Goal: Task Accomplishment & Management: Use online tool/utility

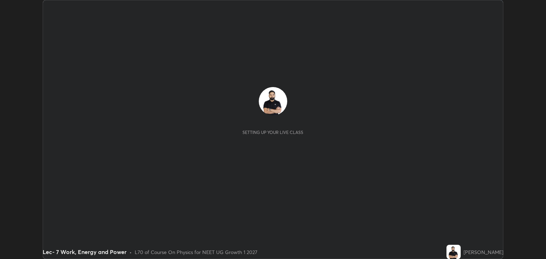
scroll to position [259, 545]
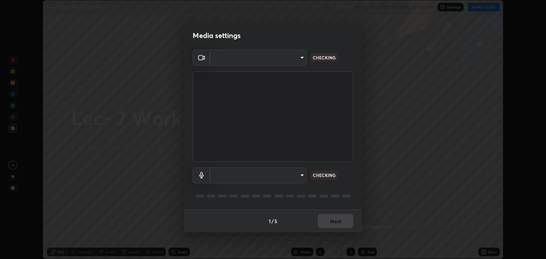
type input "6889e5757fad77820649456bc3a7e4ae290f4e048e3f3cb88d02d5782dedffd8"
type input "default"
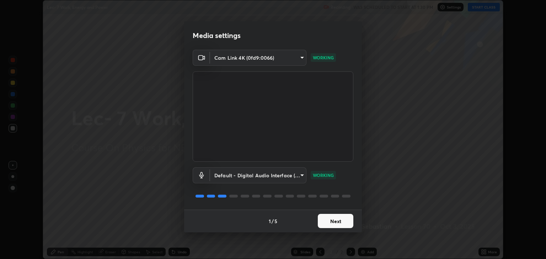
click at [337, 220] on button "Next" at bounding box center [336, 221] width 36 height 14
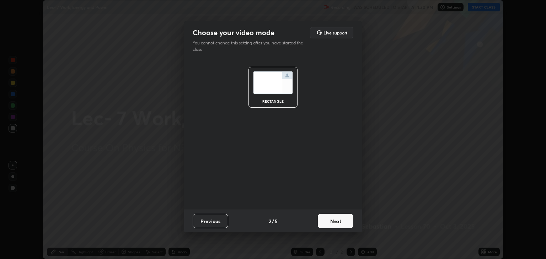
click at [337, 222] on button "Next" at bounding box center [336, 221] width 36 height 14
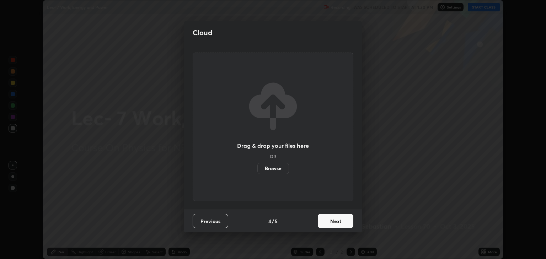
click at [337, 222] on button "Next" at bounding box center [336, 221] width 36 height 14
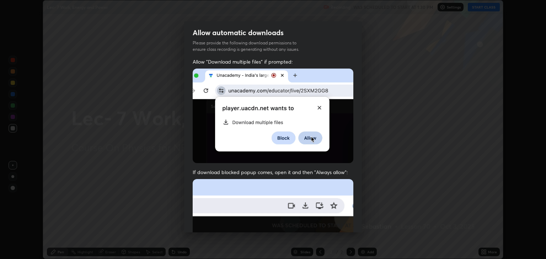
click at [338, 221] on img at bounding box center [272, 256] width 161 height 155
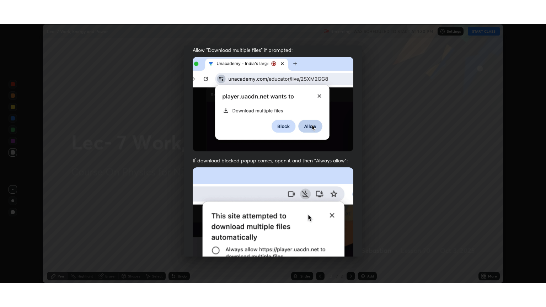
scroll to position [144, 0]
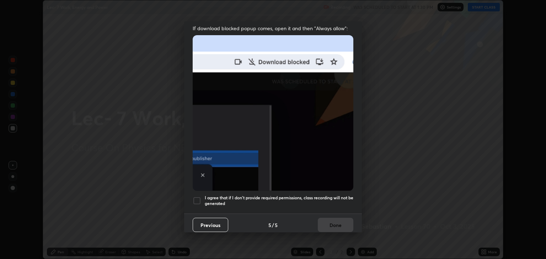
click at [195, 196] on div at bounding box center [196, 200] width 9 height 9
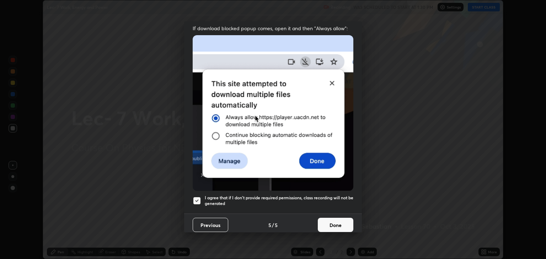
click at [332, 222] on button "Done" at bounding box center [336, 225] width 36 height 14
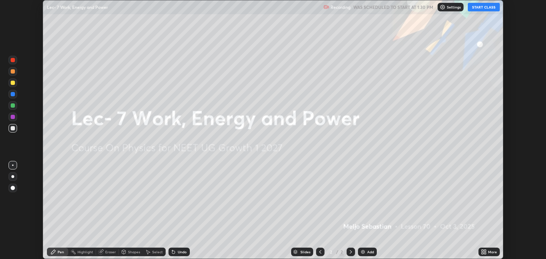
click at [487, 8] on button "START CLASS" at bounding box center [483, 7] width 32 height 9
click at [485, 250] on icon at bounding box center [485, 251] width 2 height 2
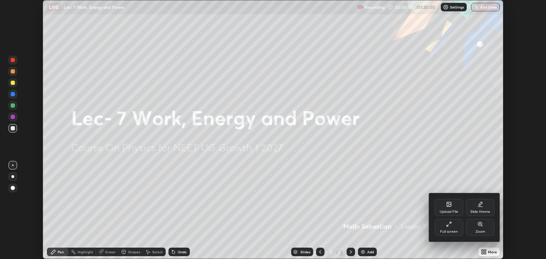
click at [447, 229] on div "Full screen" at bounding box center [448, 227] width 28 height 17
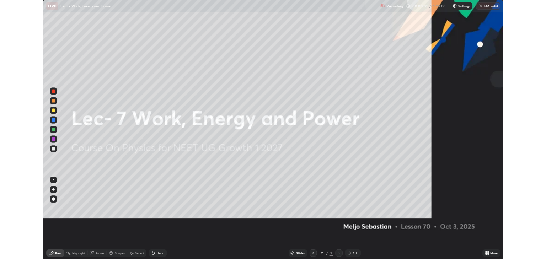
scroll to position [307, 546]
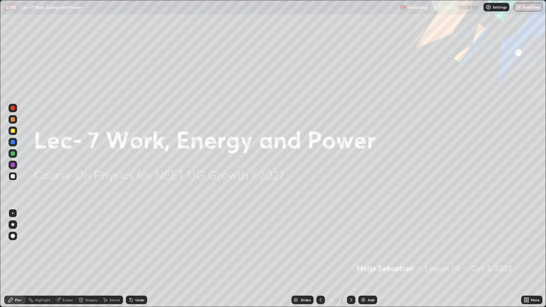
click at [361, 259] on img at bounding box center [363, 300] width 6 height 6
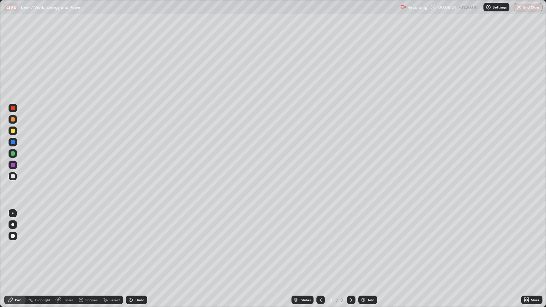
click at [12, 153] on div at bounding box center [13, 153] width 4 height 4
click at [12, 131] on div at bounding box center [13, 131] width 4 height 4
click at [13, 143] on div at bounding box center [13, 142] width 4 height 4
click at [111, 259] on div "Select" at bounding box center [114, 300] width 11 height 4
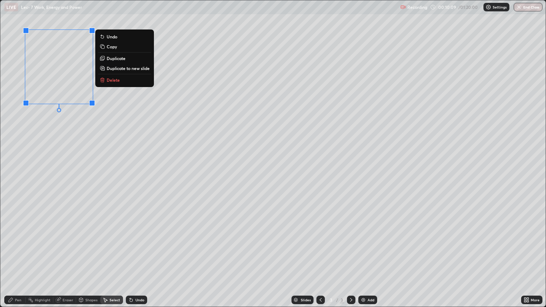
click at [116, 69] on p "Duplicate to new slide" at bounding box center [128, 68] width 43 height 6
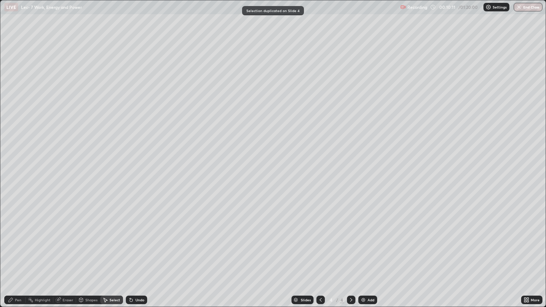
click at [61, 259] on div "Eraser" at bounding box center [64, 299] width 23 height 9
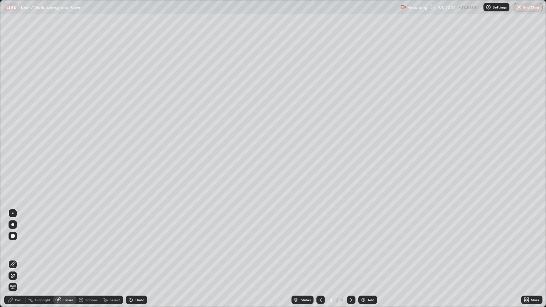
click at [23, 259] on div "Pen" at bounding box center [14, 299] width 21 height 9
click at [11, 153] on div at bounding box center [13, 153] width 4 height 4
click at [12, 131] on div at bounding box center [13, 131] width 4 height 4
click at [109, 259] on div "Select" at bounding box center [111, 299] width 23 height 9
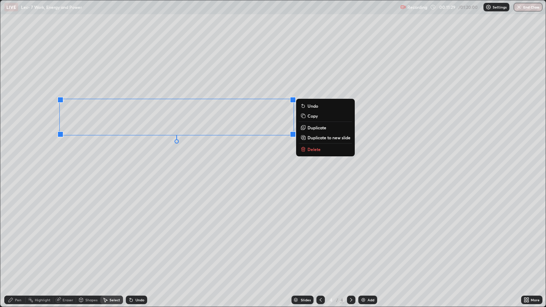
click at [20, 259] on div "Pen" at bounding box center [18, 300] width 6 height 4
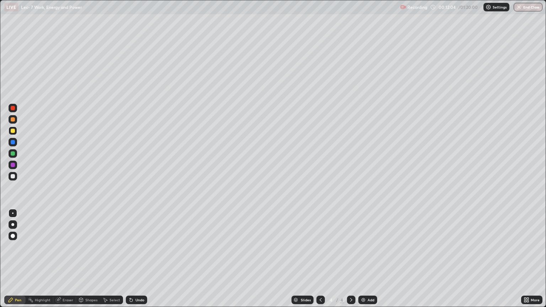
click at [11, 153] on div at bounding box center [13, 153] width 4 height 4
click at [135, 259] on div "Undo" at bounding box center [139, 300] width 9 height 4
click at [136, 259] on div "Undo" at bounding box center [136, 299] width 21 height 9
click at [133, 259] on div "Undo" at bounding box center [136, 299] width 21 height 9
click at [13, 120] on div at bounding box center [13, 119] width 4 height 4
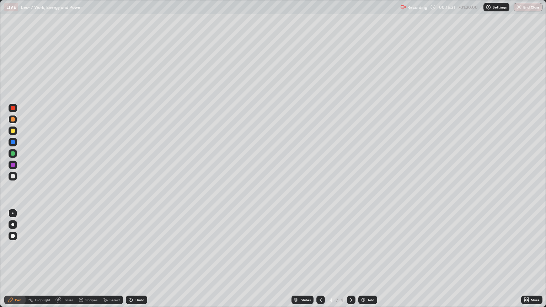
click at [320, 259] on icon at bounding box center [320, 300] width 2 height 4
click at [109, 259] on div "Select" at bounding box center [114, 300] width 11 height 4
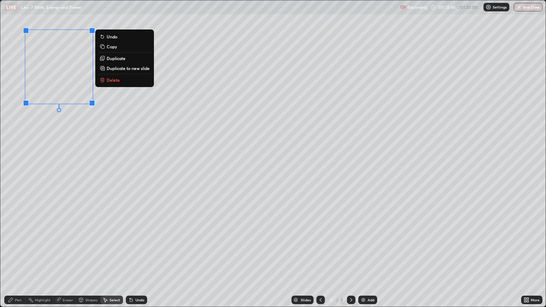
click at [123, 68] on p "Duplicate to new slide" at bounding box center [128, 68] width 43 height 6
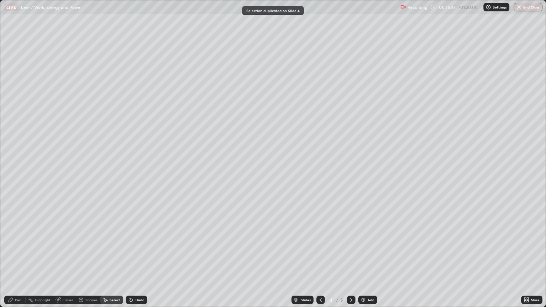
click at [353, 259] on div at bounding box center [351, 300] width 9 height 14
click at [63, 259] on div "Eraser" at bounding box center [68, 300] width 11 height 4
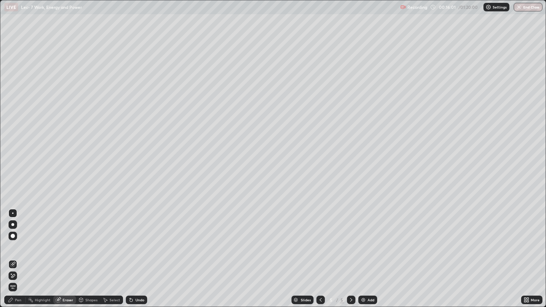
click at [15, 259] on div "Pen" at bounding box center [14, 299] width 21 height 9
click at [320, 259] on icon at bounding box center [321, 300] width 6 height 6
click at [66, 259] on div "Eraser" at bounding box center [68, 300] width 11 height 4
click at [15, 259] on div "Pen" at bounding box center [18, 300] width 6 height 4
click at [13, 154] on div at bounding box center [13, 153] width 4 height 4
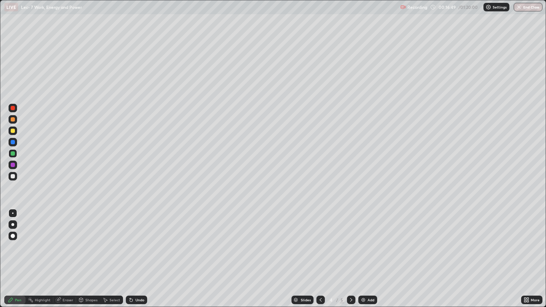
click at [12, 131] on div at bounding box center [13, 131] width 4 height 4
click at [351, 259] on icon at bounding box center [351, 300] width 6 height 6
click at [66, 259] on div "Eraser" at bounding box center [68, 300] width 11 height 4
click at [16, 259] on div "Pen" at bounding box center [18, 300] width 6 height 4
click at [113, 259] on div "Select" at bounding box center [114, 300] width 11 height 4
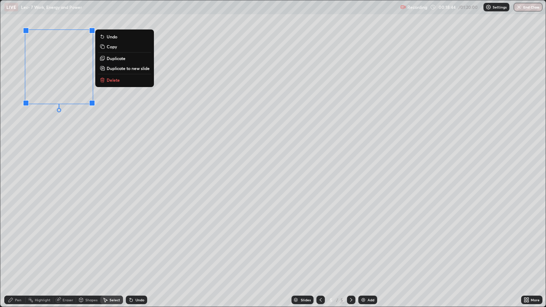
click at [114, 70] on p "Duplicate to new slide" at bounding box center [128, 68] width 43 height 6
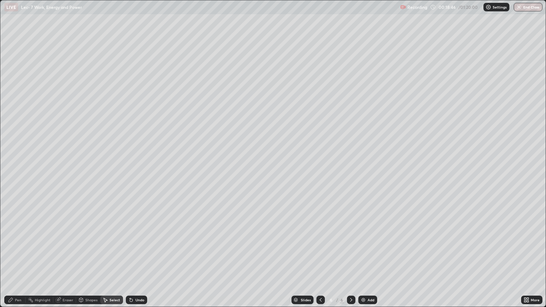
click at [60, 259] on icon at bounding box center [58, 300] width 6 height 6
click at [15, 259] on div "Pen" at bounding box center [18, 300] width 6 height 4
click at [11, 152] on div at bounding box center [13, 153] width 4 height 4
click at [85, 259] on div "Shapes" at bounding box center [91, 300] width 12 height 4
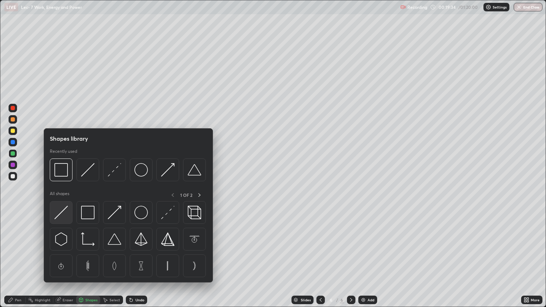
click at [61, 213] on img at bounding box center [60, 212] width 13 height 13
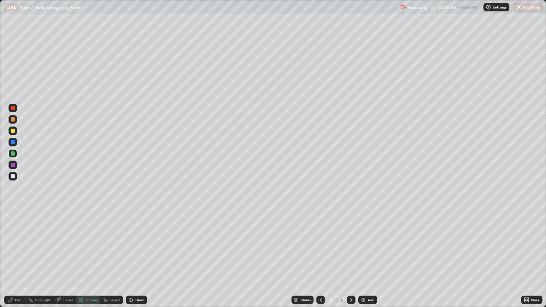
click at [17, 259] on div "Pen" at bounding box center [18, 300] width 6 height 4
click at [12, 132] on div at bounding box center [13, 131] width 4 height 4
click at [133, 259] on div "Undo" at bounding box center [136, 299] width 21 height 9
click at [134, 259] on div "Undo" at bounding box center [136, 299] width 21 height 9
click at [111, 259] on div "Select" at bounding box center [114, 300] width 11 height 4
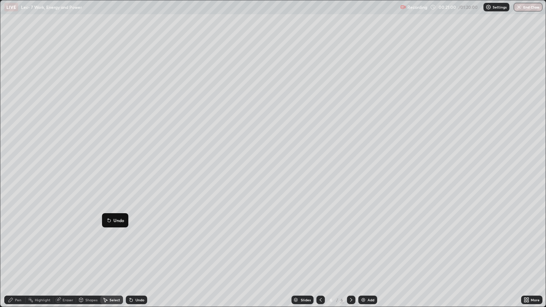
click at [16, 259] on div "Pen" at bounding box center [18, 300] width 6 height 4
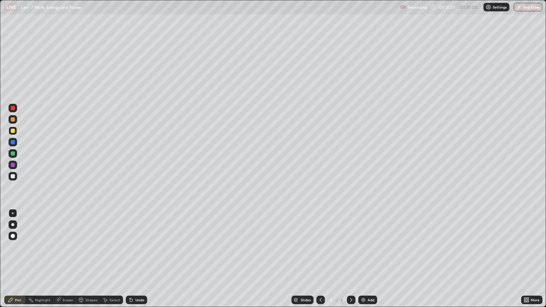
click at [87, 259] on div "Shapes" at bounding box center [91, 300] width 12 height 4
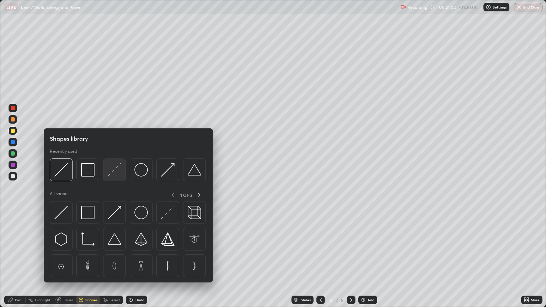
click at [112, 171] on img at bounding box center [114, 169] width 13 height 13
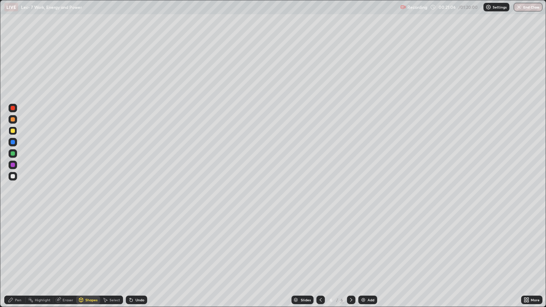
click at [12, 153] on div at bounding box center [13, 153] width 4 height 4
click at [17, 259] on div "Pen" at bounding box center [18, 300] width 6 height 4
click at [13, 106] on div at bounding box center [13, 108] width 4 height 4
click at [362, 259] on img at bounding box center [363, 300] width 6 height 6
click at [320, 259] on icon at bounding box center [321, 300] width 6 height 6
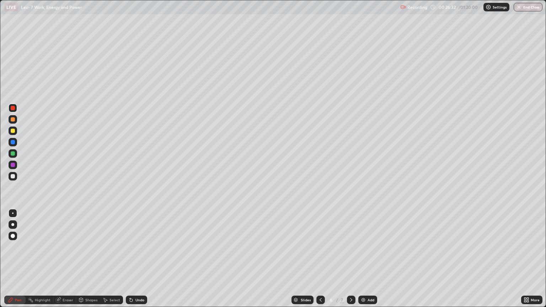
click at [107, 259] on icon at bounding box center [106, 300] width 4 height 4
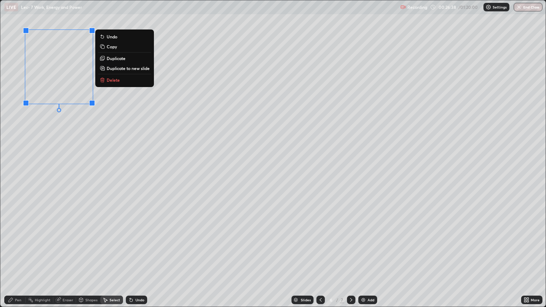
click at [124, 67] on p "Duplicate to new slide" at bounding box center [128, 68] width 43 height 6
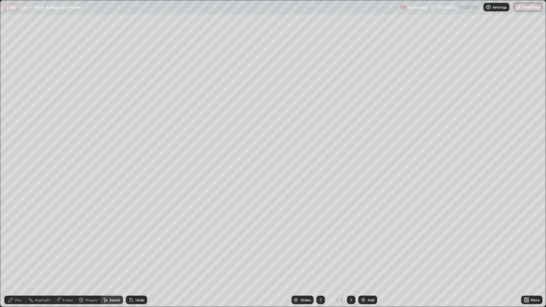
click at [65, 259] on div "Eraser" at bounding box center [68, 300] width 11 height 4
click at [18, 259] on div "Pen" at bounding box center [18, 300] width 6 height 4
click at [13, 153] on div at bounding box center [13, 153] width 4 height 4
click at [11, 132] on div at bounding box center [13, 131] width 4 height 4
click at [114, 259] on div "Select" at bounding box center [114, 300] width 11 height 4
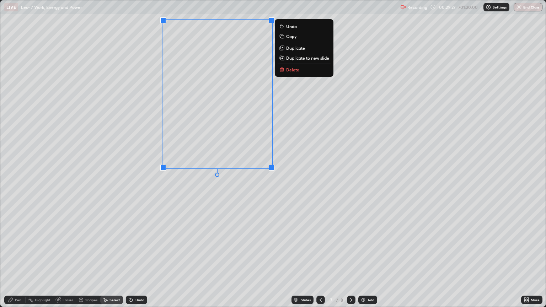
click at [17, 259] on div "Pen" at bounding box center [18, 300] width 6 height 4
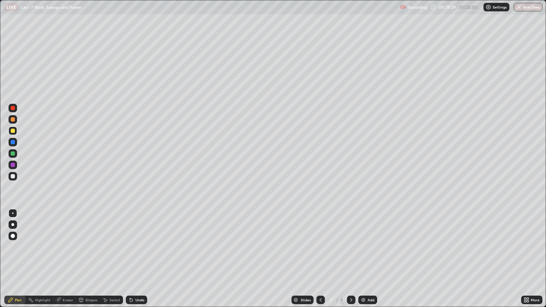
click at [13, 154] on div at bounding box center [13, 153] width 4 height 4
click at [142, 259] on div "Undo" at bounding box center [136, 299] width 21 height 9
click at [139, 259] on div "Undo" at bounding box center [139, 300] width 9 height 4
click at [350, 259] on icon at bounding box center [351, 300] width 2 height 4
click at [318, 259] on icon at bounding box center [321, 300] width 6 height 6
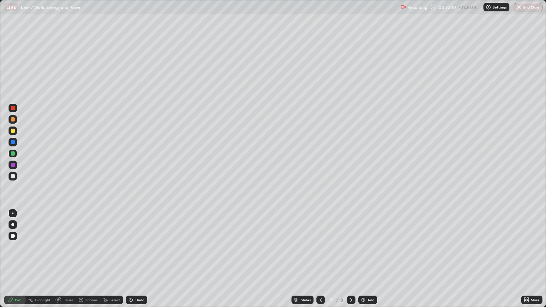
click at [109, 259] on div "Select" at bounding box center [111, 299] width 23 height 9
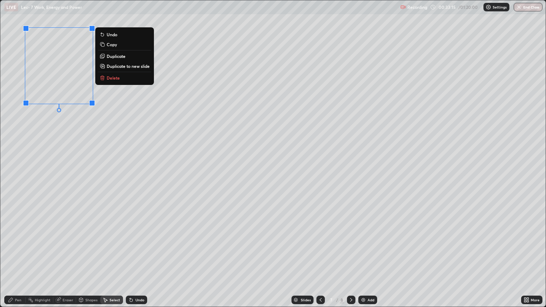
click at [116, 67] on p "Duplicate to new slide" at bounding box center [128, 66] width 43 height 6
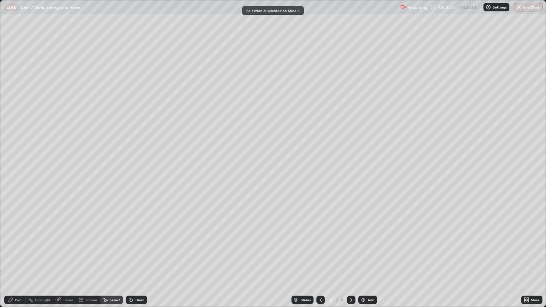
click at [63, 259] on div "Eraser" at bounding box center [68, 300] width 11 height 4
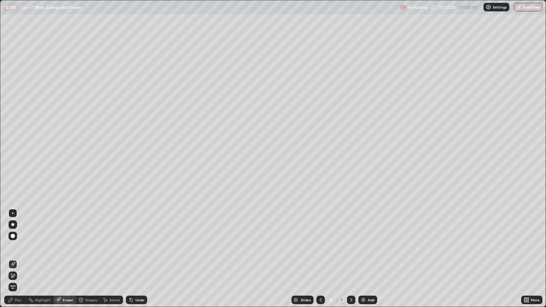
click at [20, 259] on div "Pen" at bounding box center [14, 299] width 21 height 9
click at [111, 259] on div "Select" at bounding box center [114, 300] width 11 height 4
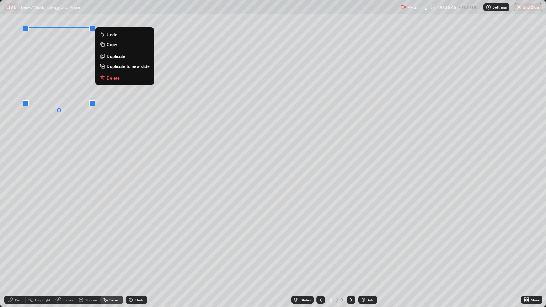
click at [122, 68] on p "Duplicate to new slide" at bounding box center [128, 66] width 43 height 6
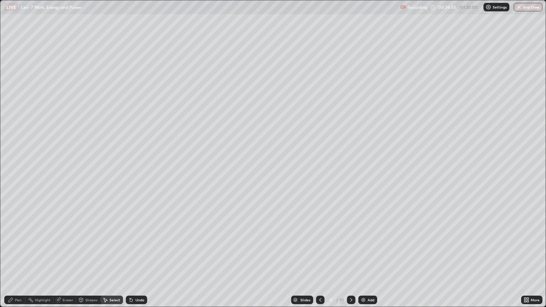
click at [66, 259] on div "Eraser" at bounding box center [68, 300] width 11 height 4
click at [14, 259] on div "Pen" at bounding box center [14, 299] width 21 height 9
click at [13, 132] on div at bounding box center [13, 131] width 4 height 4
click at [87, 259] on div "Shapes" at bounding box center [91, 300] width 12 height 4
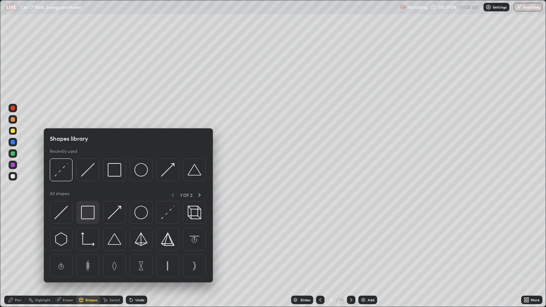
click at [85, 209] on img at bounding box center [87, 212] width 13 height 13
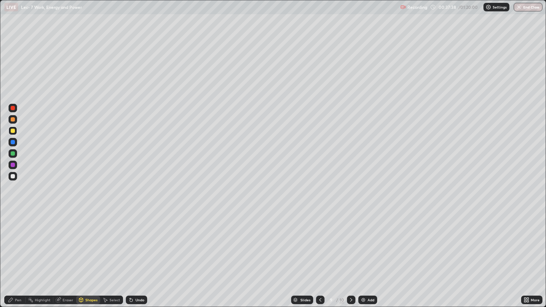
click at [18, 259] on div "Pen" at bounding box center [18, 300] width 6 height 4
click at [14, 154] on div at bounding box center [13, 153] width 4 height 4
click at [113, 259] on div "Select" at bounding box center [114, 300] width 11 height 4
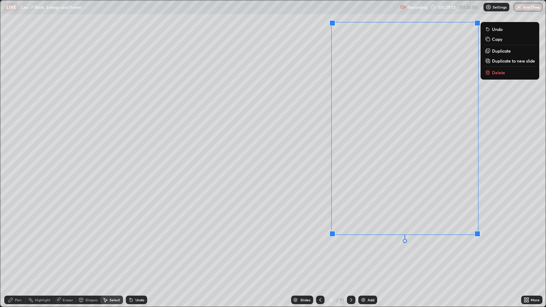
click at [15, 259] on div "Pen" at bounding box center [18, 300] width 6 height 4
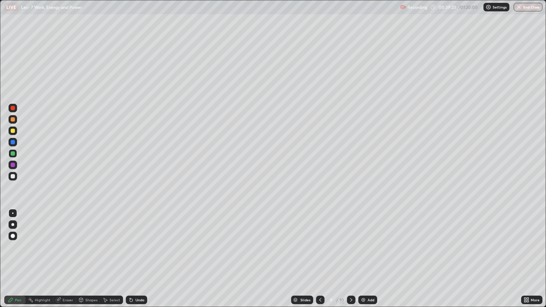
click at [10, 131] on div at bounding box center [13, 130] width 9 height 9
click at [113, 259] on div "Select" at bounding box center [114, 300] width 11 height 4
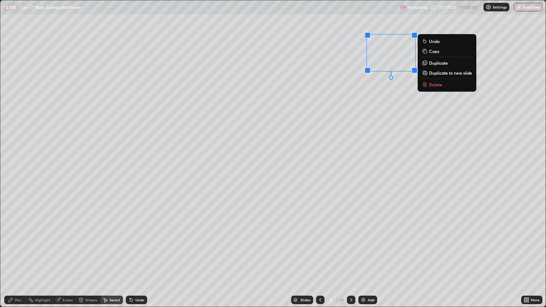
click at [15, 259] on div "Pen" at bounding box center [14, 299] width 21 height 9
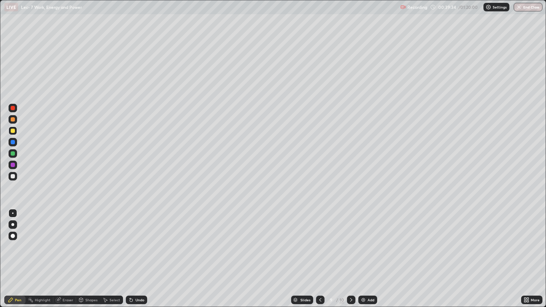
click at [11, 152] on div at bounding box center [13, 153] width 4 height 4
click at [134, 259] on div "Undo" at bounding box center [136, 299] width 21 height 9
click at [66, 259] on div "Eraser" at bounding box center [68, 300] width 11 height 4
click at [17, 259] on div "Pen" at bounding box center [18, 300] width 6 height 4
click at [12, 141] on div at bounding box center [13, 142] width 4 height 4
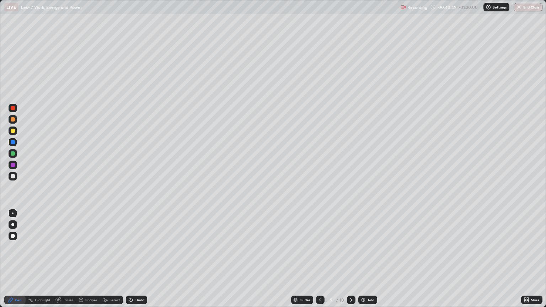
click at [137, 259] on div "Undo" at bounding box center [139, 300] width 9 height 4
click at [109, 259] on div "Select" at bounding box center [114, 300] width 11 height 4
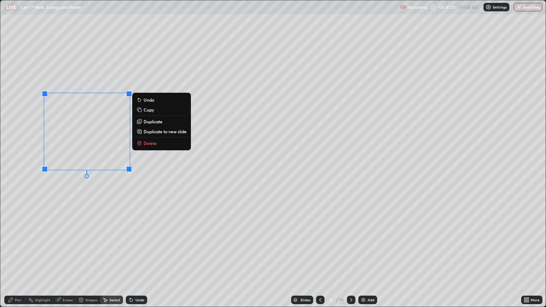
click at [15, 259] on div "Pen" at bounding box center [18, 300] width 6 height 4
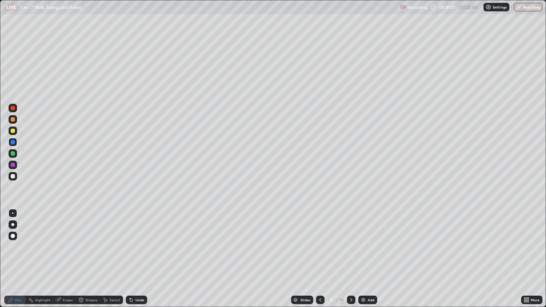
click at [110, 259] on div "Select" at bounding box center [114, 300] width 11 height 4
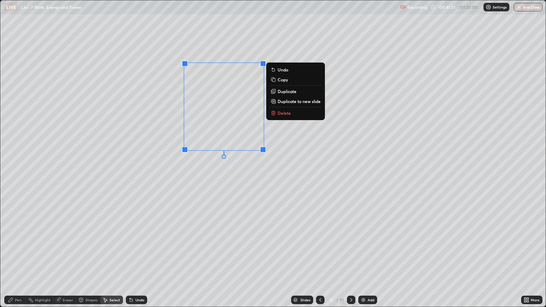
click at [17, 259] on div "Pen" at bounding box center [14, 299] width 21 height 9
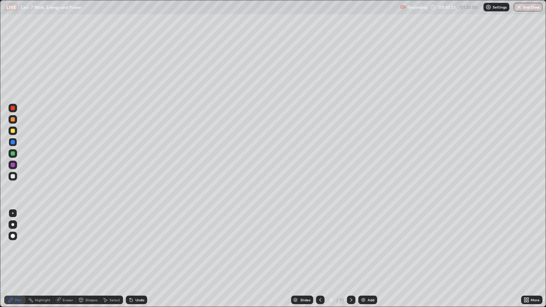
click at [11, 129] on div at bounding box center [13, 131] width 4 height 4
click at [13, 109] on div at bounding box center [13, 108] width 4 height 4
click at [13, 131] on div at bounding box center [13, 131] width 4 height 4
click at [11, 153] on div at bounding box center [13, 153] width 4 height 4
click at [13, 132] on div at bounding box center [13, 131] width 4 height 4
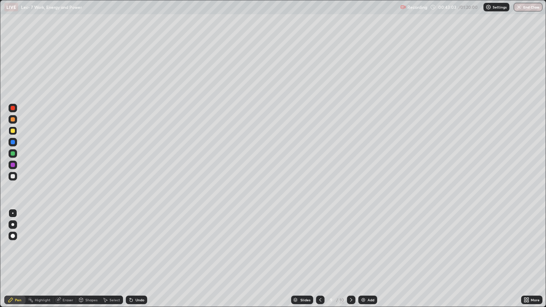
click at [66, 259] on div "Eraser" at bounding box center [68, 300] width 11 height 4
click at [16, 259] on div "Pen" at bounding box center [18, 300] width 6 height 4
click at [66, 259] on div "Eraser" at bounding box center [68, 300] width 11 height 4
click at [15, 259] on div "Pen" at bounding box center [18, 300] width 6 height 4
click at [11, 108] on div at bounding box center [13, 108] width 4 height 4
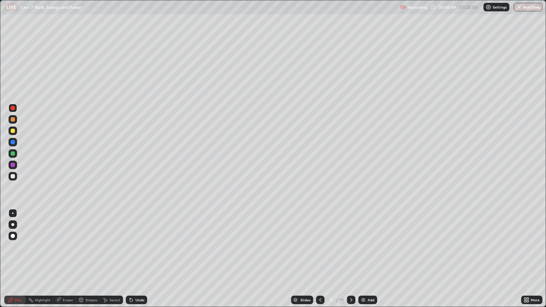
click at [14, 132] on div at bounding box center [13, 131] width 4 height 4
click at [134, 259] on div "Undo" at bounding box center [136, 299] width 21 height 9
click at [135, 259] on div "Undo" at bounding box center [139, 300] width 9 height 4
click at [136, 259] on div "Undo" at bounding box center [139, 300] width 9 height 4
click at [135, 259] on div "Undo" at bounding box center [139, 300] width 9 height 4
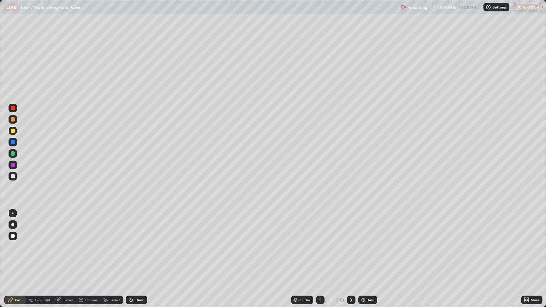
click at [12, 108] on div at bounding box center [13, 108] width 4 height 4
click at [13, 131] on div at bounding box center [13, 131] width 4 height 4
click at [111, 259] on div "Select" at bounding box center [114, 300] width 11 height 4
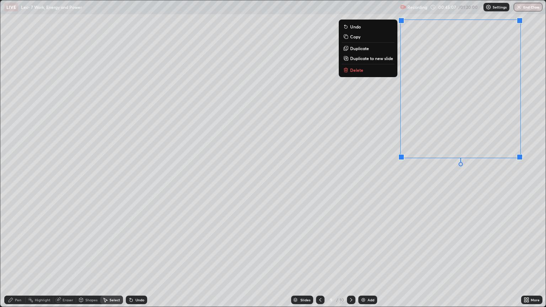
click at [87, 259] on div "Shapes" at bounding box center [88, 299] width 24 height 9
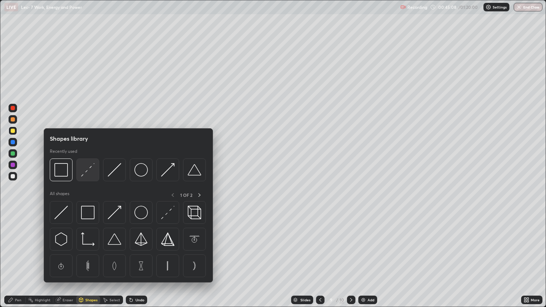
click at [88, 171] on img at bounding box center [87, 169] width 13 height 13
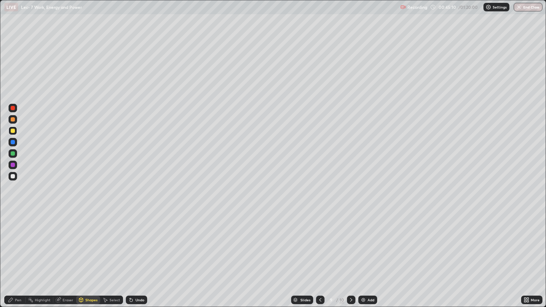
click at [13, 163] on div at bounding box center [13, 165] width 4 height 4
click at [19, 259] on div "Pen" at bounding box center [14, 299] width 21 height 9
click at [10, 130] on div at bounding box center [13, 130] width 9 height 9
click at [109, 259] on div "Select" at bounding box center [114, 300] width 11 height 4
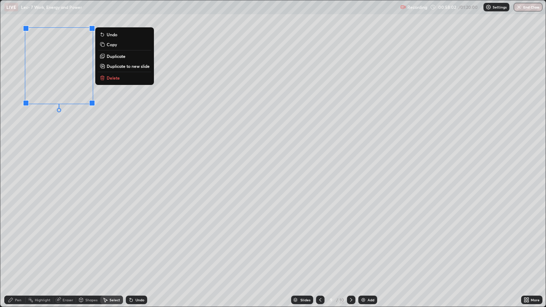
click at [114, 66] on p "Duplicate to new slide" at bounding box center [128, 66] width 43 height 6
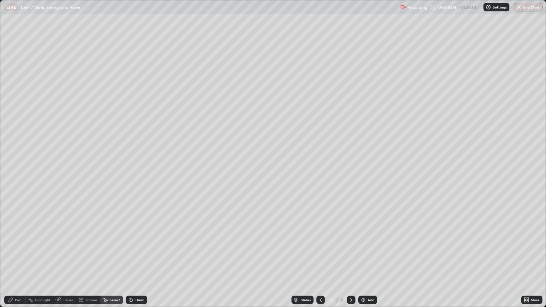
click at [65, 259] on div "Eraser" at bounding box center [68, 300] width 11 height 4
click at [19, 259] on div "Pen" at bounding box center [14, 299] width 21 height 9
click at [12, 153] on div at bounding box center [13, 153] width 4 height 4
click at [14, 131] on div at bounding box center [13, 131] width 4 height 4
click at [132, 259] on icon at bounding box center [131, 300] width 6 height 6
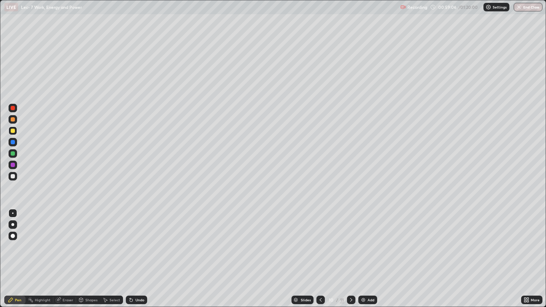
click at [13, 108] on div at bounding box center [13, 108] width 4 height 4
click at [67, 259] on div "Eraser" at bounding box center [68, 300] width 11 height 4
click at [20, 259] on div "Pen" at bounding box center [14, 299] width 21 height 9
click at [12, 154] on div at bounding box center [13, 153] width 4 height 4
click at [111, 259] on div "Select" at bounding box center [114, 300] width 11 height 4
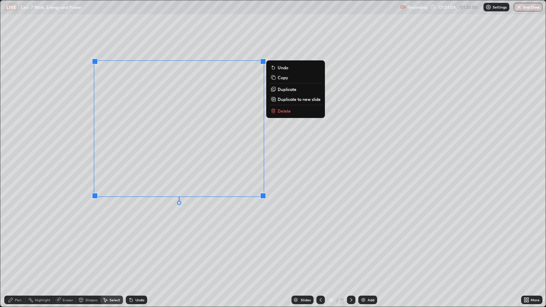
click at [21, 259] on div "Pen" at bounding box center [14, 299] width 21 height 9
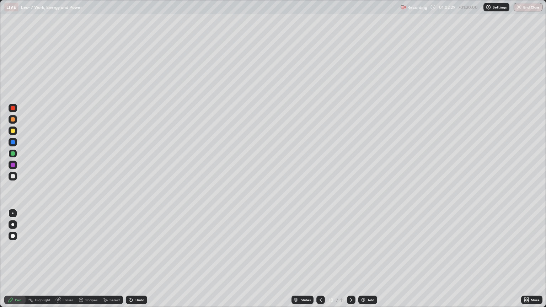
click at [13, 131] on div at bounding box center [13, 131] width 4 height 4
click at [130, 259] on icon at bounding box center [130, 298] width 1 height 1
click at [14, 165] on div at bounding box center [13, 165] width 4 height 4
click at [113, 259] on div "Select" at bounding box center [111, 299] width 23 height 9
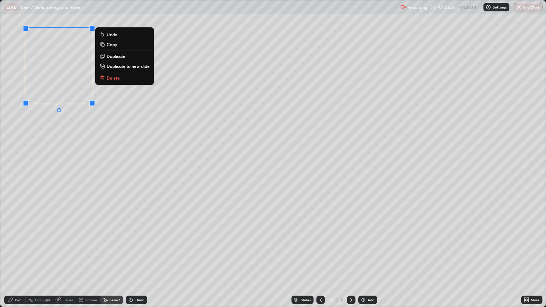
click at [113, 67] on p "Duplicate to new slide" at bounding box center [128, 66] width 43 height 6
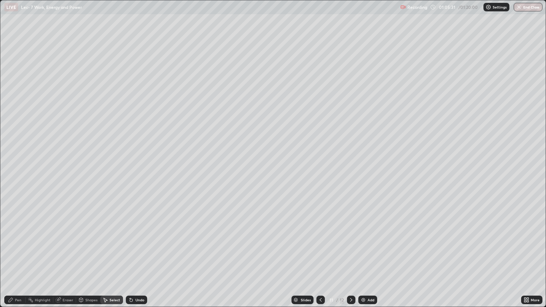
click at [64, 259] on div "Eraser" at bounding box center [68, 300] width 11 height 4
click at [19, 259] on div "Pen" at bounding box center [18, 300] width 6 height 4
click at [13, 153] on div at bounding box center [13, 153] width 4 height 4
click at [63, 259] on div "Eraser" at bounding box center [68, 300] width 11 height 4
click at [16, 259] on div "Pen" at bounding box center [14, 299] width 21 height 9
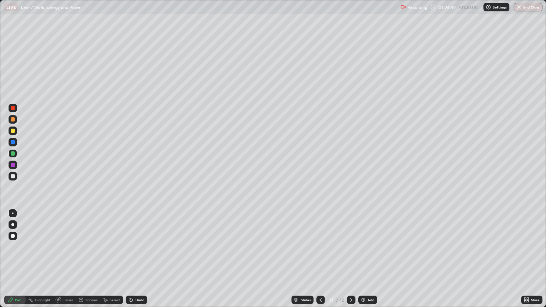
click at [13, 142] on div at bounding box center [13, 142] width 4 height 4
click at [9, 154] on div at bounding box center [13, 153] width 9 height 9
click at [132, 259] on div "Undo" at bounding box center [136, 299] width 21 height 9
click at [137, 259] on div "Undo" at bounding box center [136, 299] width 21 height 9
click at [365, 259] on div "Add" at bounding box center [367, 299] width 19 height 9
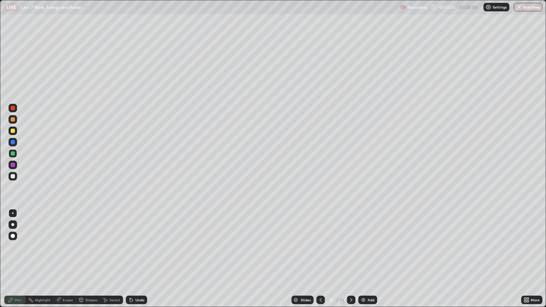
click at [316, 259] on div at bounding box center [320, 299] width 9 height 9
click at [110, 259] on div "Select" at bounding box center [114, 300] width 11 height 4
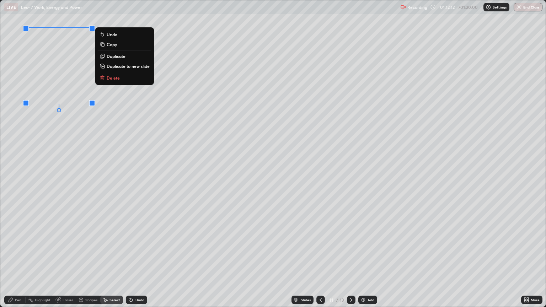
click at [115, 67] on p "Duplicate to new slide" at bounding box center [128, 66] width 43 height 6
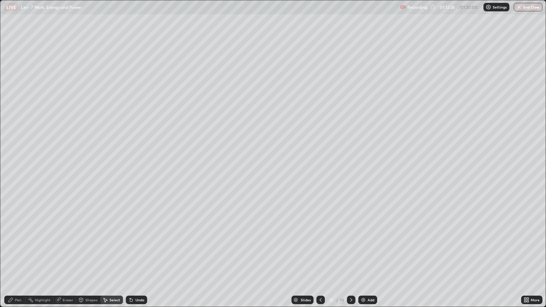
click at [64, 259] on div "Eraser" at bounding box center [68, 300] width 11 height 4
click at [15, 259] on div "Pen" at bounding box center [14, 299] width 21 height 9
click at [66, 259] on div "Eraser" at bounding box center [68, 300] width 11 height 4
click at [20, 259] on div "Pen" at bounding box center [14, 299] width 21 height 9
click at [63, 259] on div "Eraser" at bounding box center [68, 300] width 11 height 4
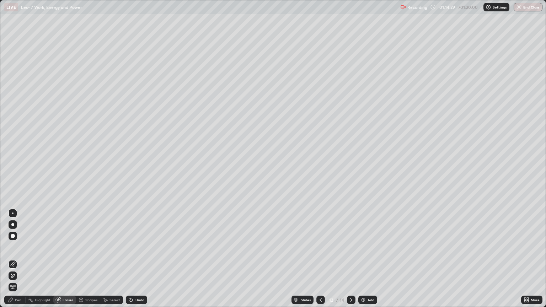
click at [15, 259] on div "Pen" at bounding box center [14, 299] width 21 height 9
click at [11, 142] on div at bounding box center [13, 142] width 4 height 4
click at [12, 151] on div at bounding box center [13, 153] width 4 height 4
click at [14, 129] on div at bounding box center [13, 131] width 4 height 4
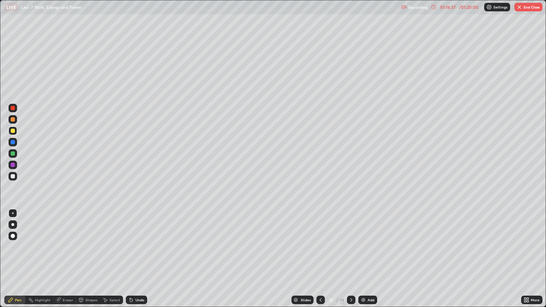
click at [12, 141] on div at bounding box center [13, 142] width 4 height 4
click at [11, 132] on div at bounding box center [13, 131] width 4 height 4
click at [113, 259] on div "Select" at bounding box center [114, 300] width 11 height 4
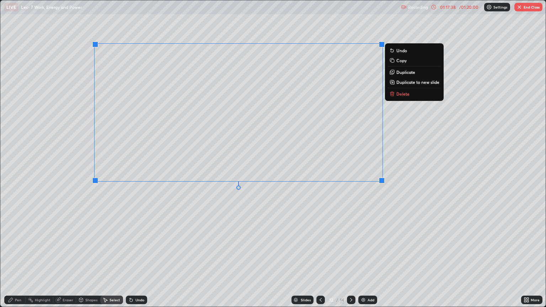
click at [19, 259] on div "Pen" at bounding box center [14, 299] width 21 height 9
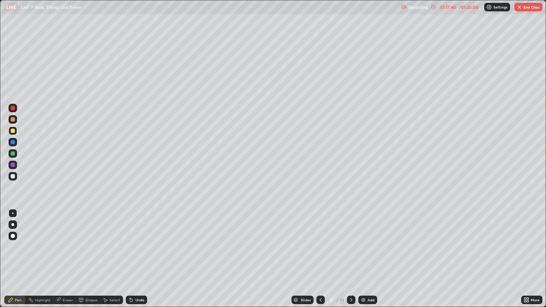
click at [67, 259] on div "Eraser" at bounding box center [64, 299] width 23 height 9
click at [13, 259] on icon at bounding box center [11, 300] width 6 height 6
click at [9, 157] on div at bounding box center [13, 153] width 9 height 9
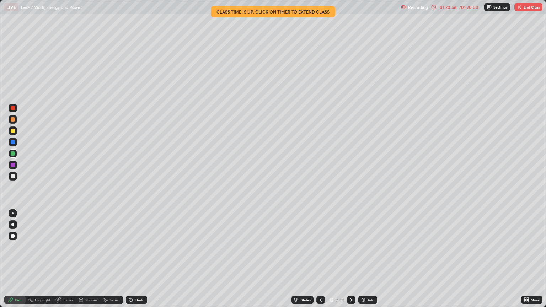
click at [524, 11] on button "End Class" at bounding box center [528, 7] width 28 height 9
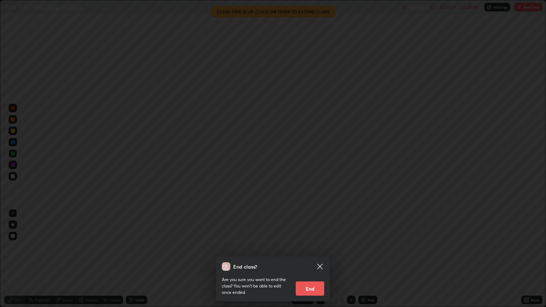
click at [316, 259] on button "End" at bounding box center [309, 288] width 28 height 14
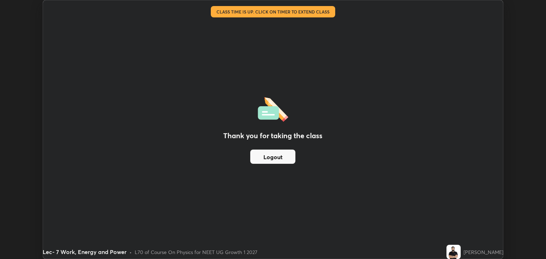
scroll to position [35257, 34971]
